Goal: Task Accomplishment & Management: Use online tool/utility

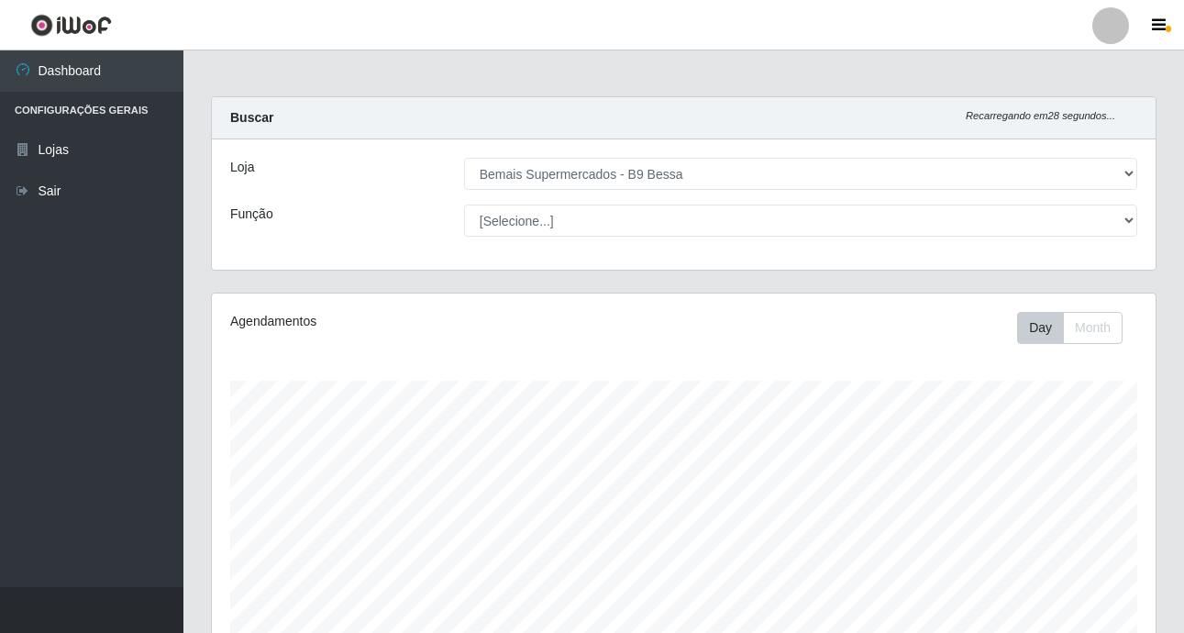
select select "410"
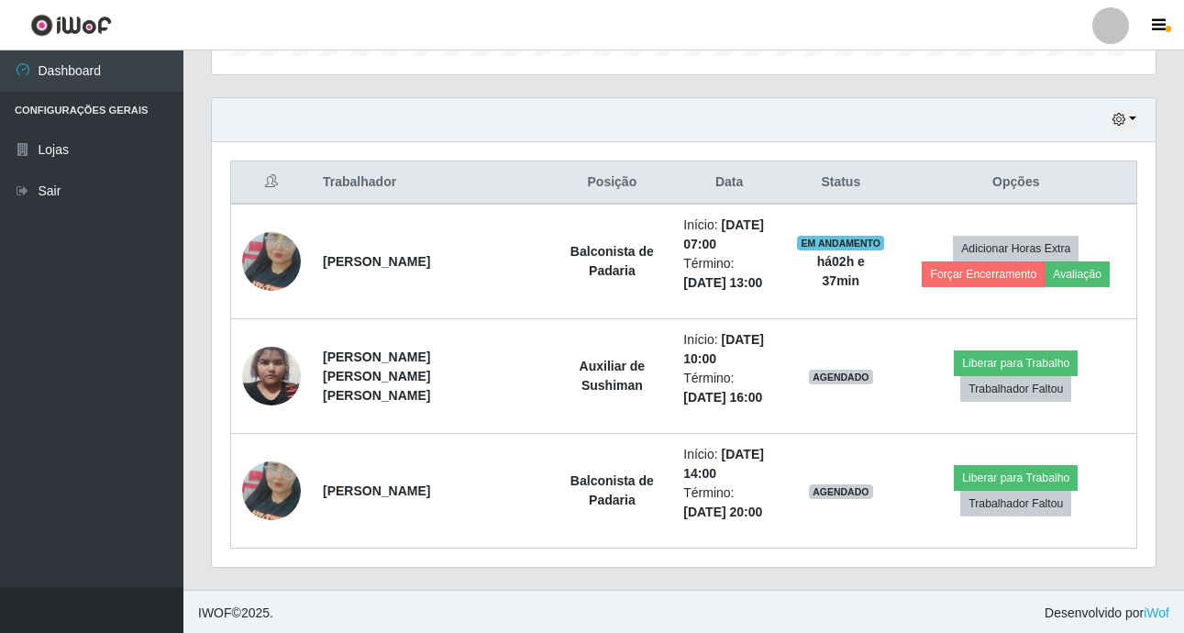
scroll to position [603, 0]
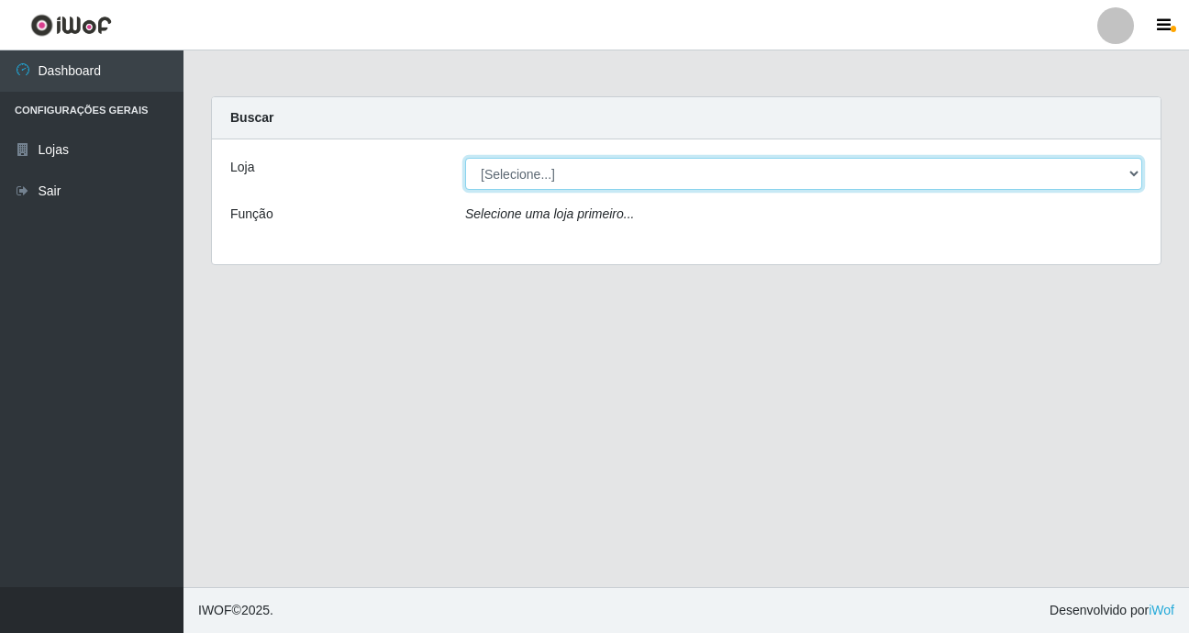
click at [1137, 171] on select "[Selecione...] Bemais Supermercados - B9 Bessa" at bounding box center [803, 174] width 677 height 32
select select "410"
click at [465, 158] on select "[Selecione...] Bemais Supermercados - B9 Bessa" at bounding box center [803, 174] width 677 height 32
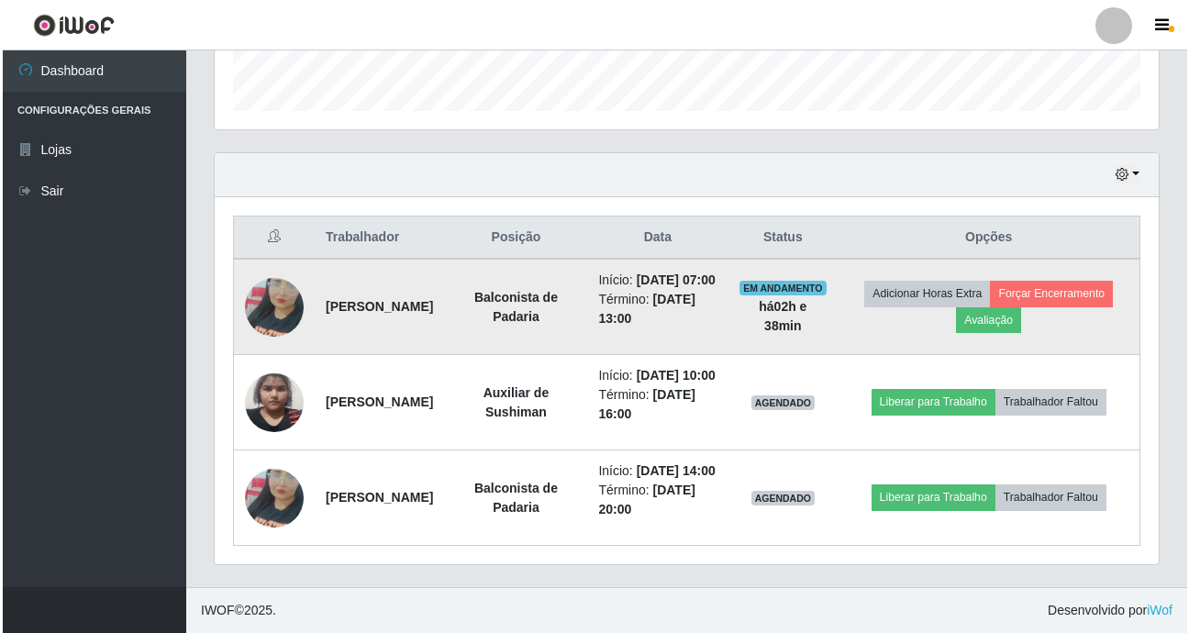
scroll to position [603, 0]
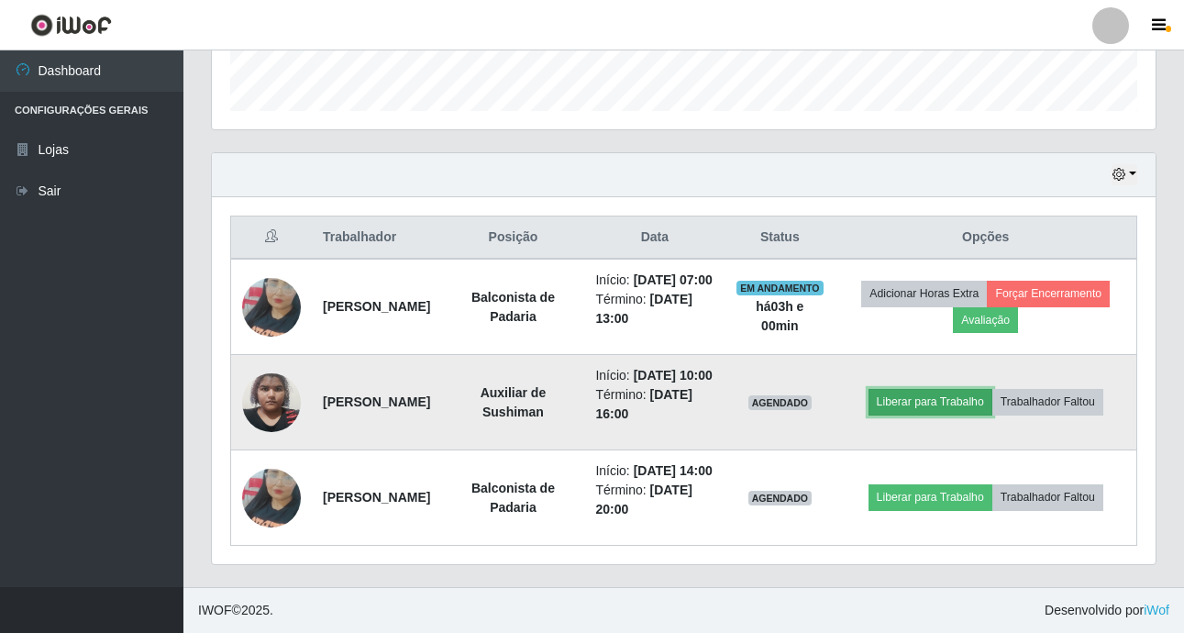
click at [959, 389] on button "Liberar para Trabalho" at bounding box center [931, 402] width 124 height 26
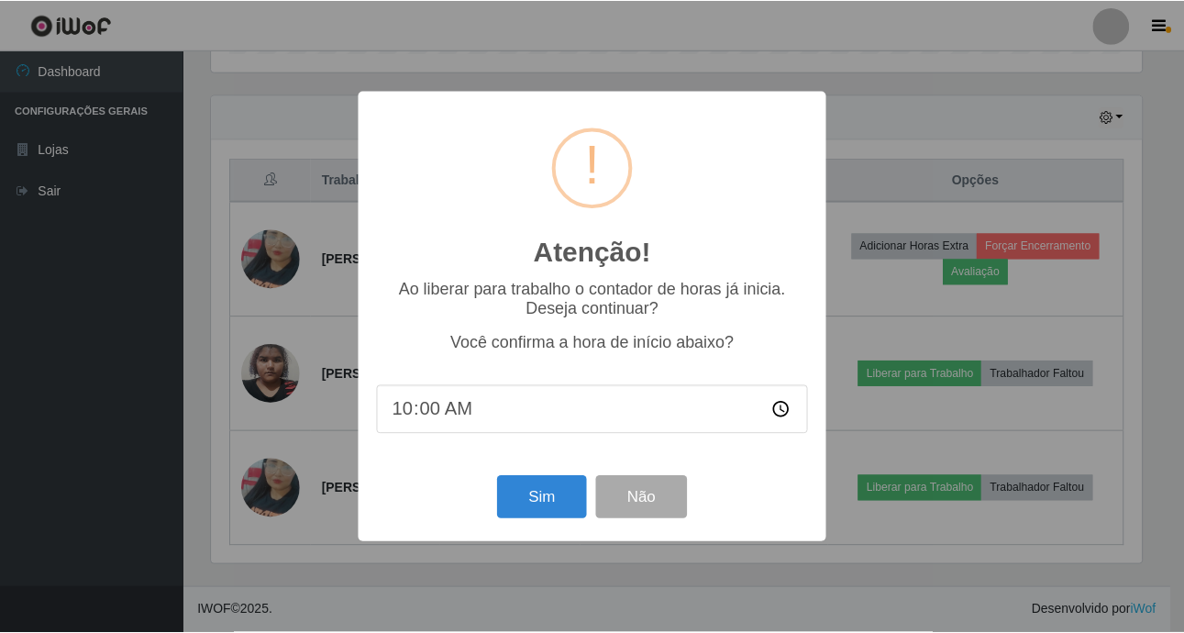
scroll to position [381, 935]
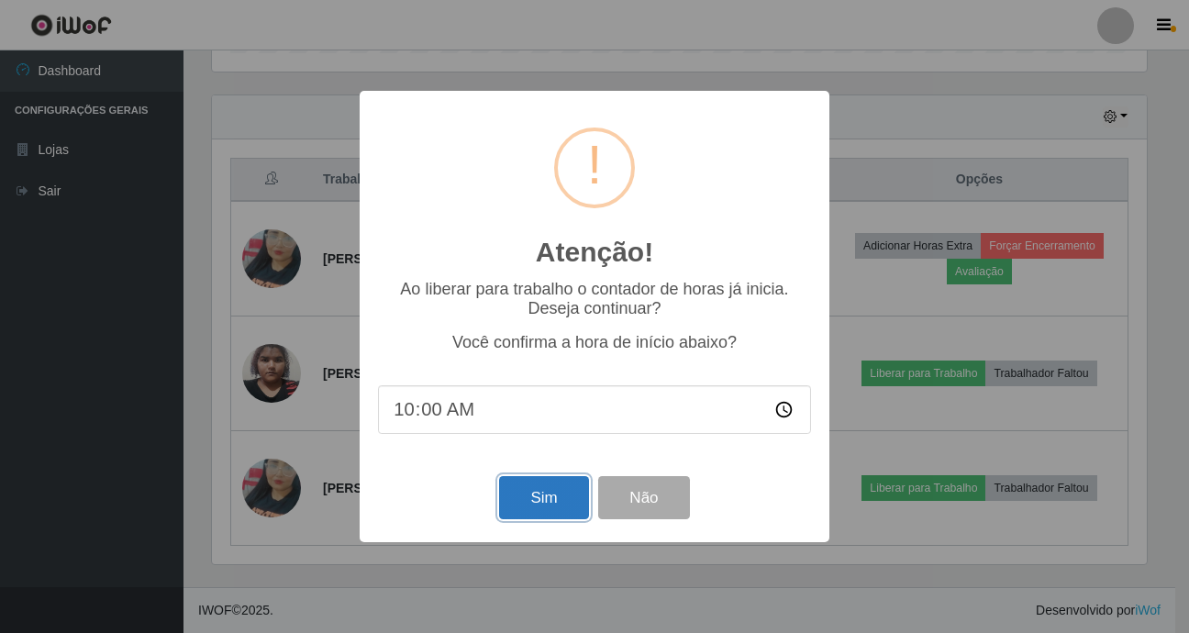
click at [519, 498] on button "Sim" at bounding box center [543, 497] width 89 height 43
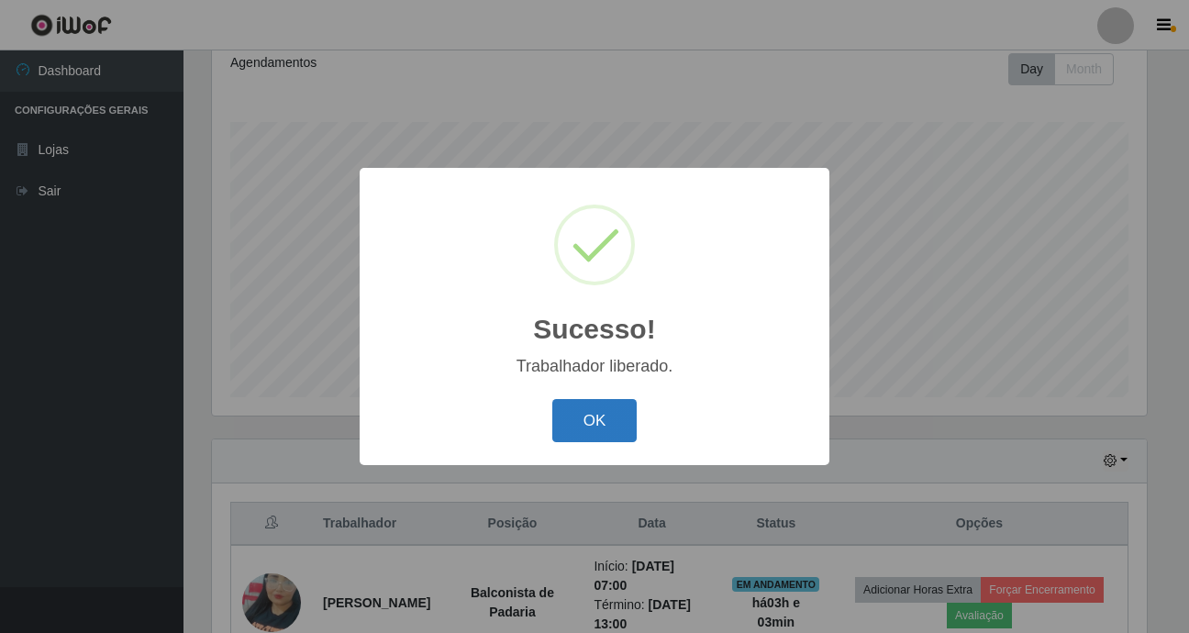
click at [615, 420] on button "OK" at bounding box center [594, 420] width 85 height 43
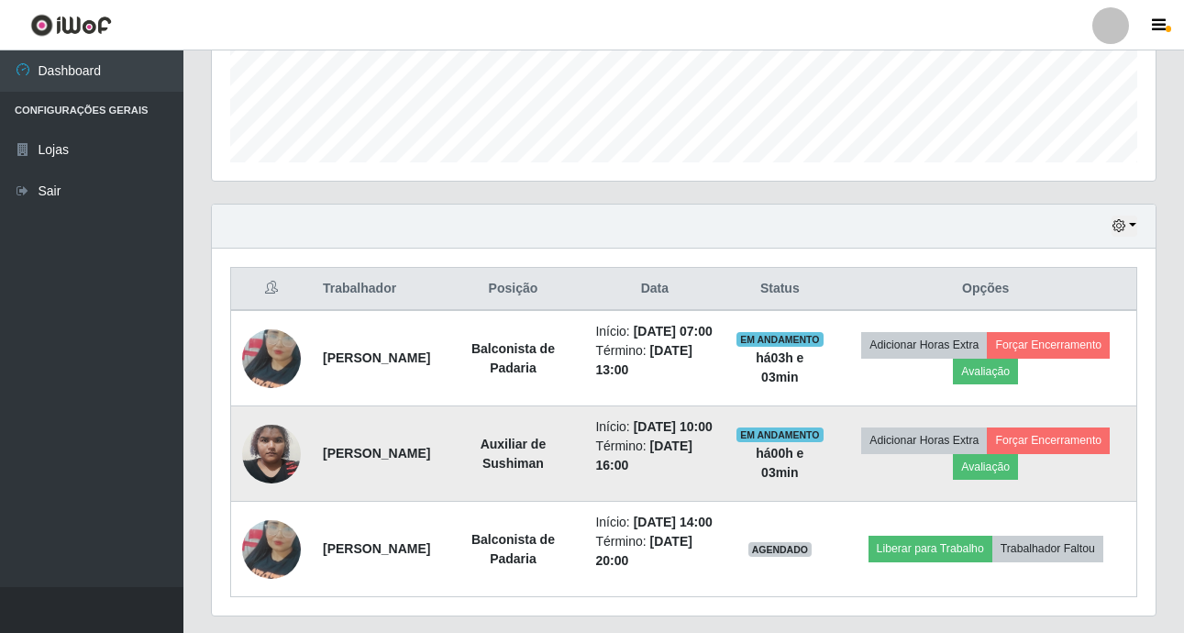
scroll to position [534, 0]
